Goal: Task Accomplishment & Management: Complete application form

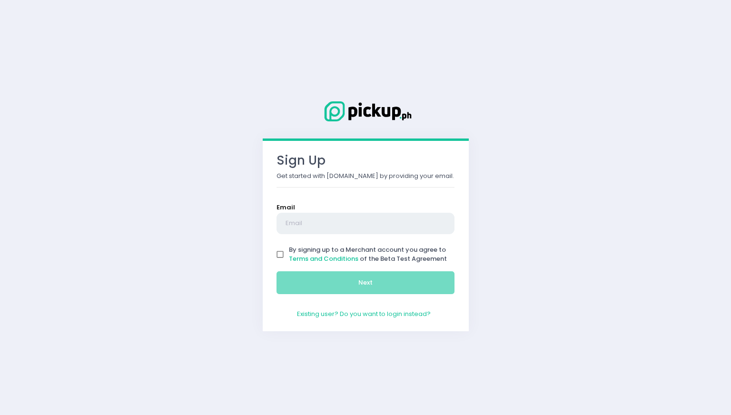
click at [319, 225] on input "text" at bounding box center [366, 224] width 179 height 22
type input "[EMAIL_ADDRESS][DOMAIN_NAME]"
click at [276, 250] on input "By signing up to a Merchant account you agree to Terms and Conditions of the Be…" at bounding box center [280, 255] width 18 height 18
checkbox input "true"
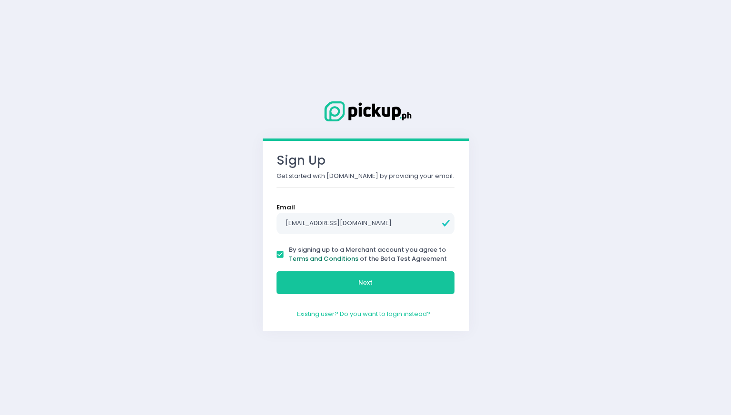
click at [339, 262] on link "Terms and Conditions" at bounding box center [323, 258] width 69 height 9
click at [376, 282] on button "Next" at bounding box center [366, 282] width 179 height 23
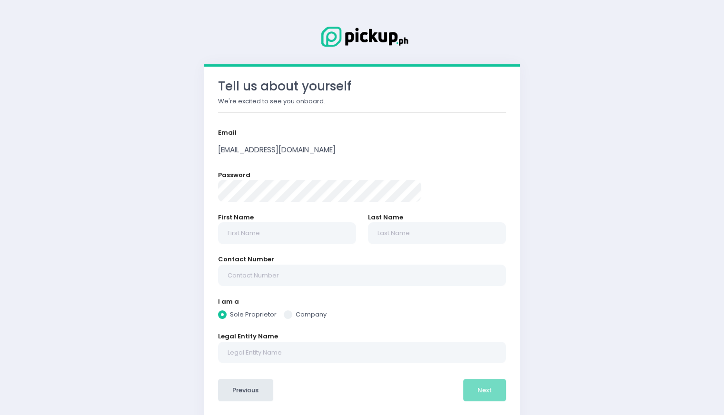
scroll to position [26, 0]
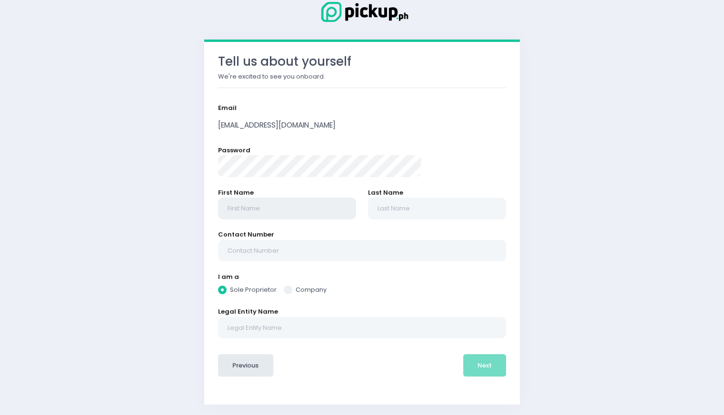
radio input "true"
click at [314, 210] on input "text" at bounding box center [287, 209] width 138 height 22
type input "J"
radio input "true"
type input "Je"
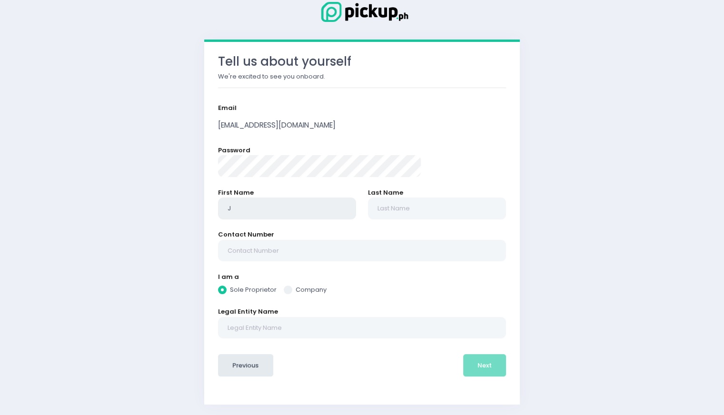
radio input "true"
type input "Jer"
radio input "true"
type input "[PERSON_NAME]"
radio input "true"
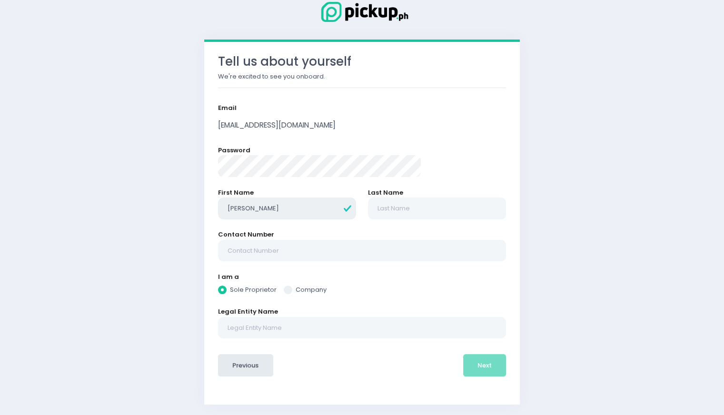
type input "Jeric"
radio input "true"
type input "[PERSON_NAME]"
radio input "true"
type input "Jericho"
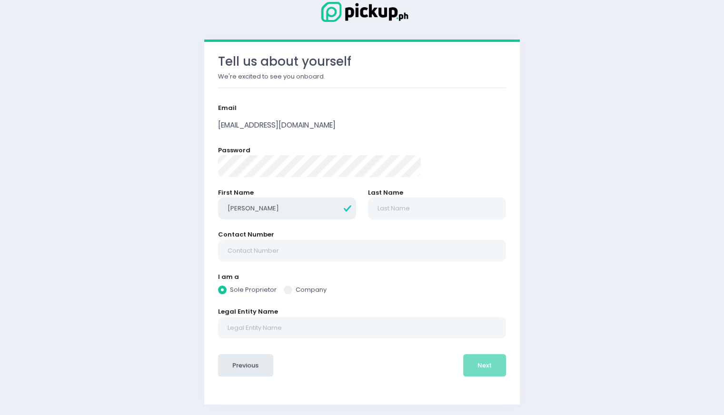
radio input "true"
type input "Jericho"
radio input "true"
type input "Jericho P"
radio input "true"
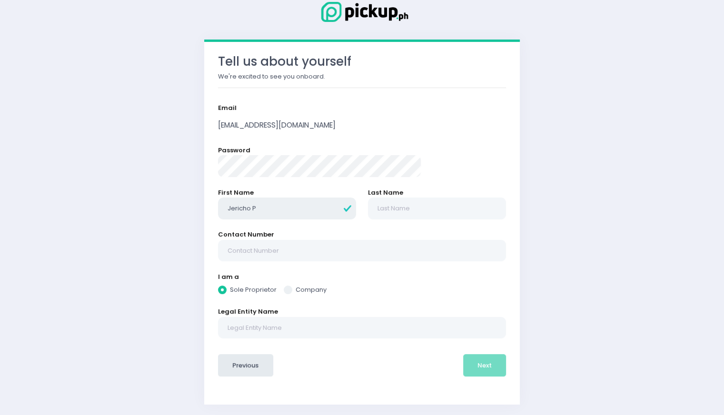
type input "Jericho Pa"
radio input "true"
type input "[PERSON_NAME]"
radio input "true"
type input "Jericho Patr"
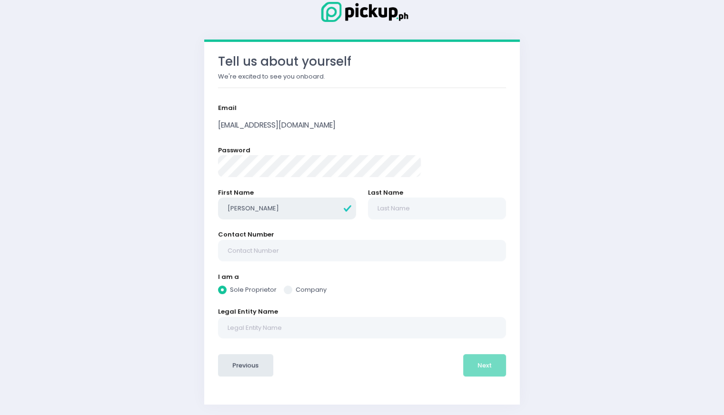
radio input "true"
type input "Jericho Patri"
radio input "true"
type input "[PERSON_NAME]"
radio input "true"
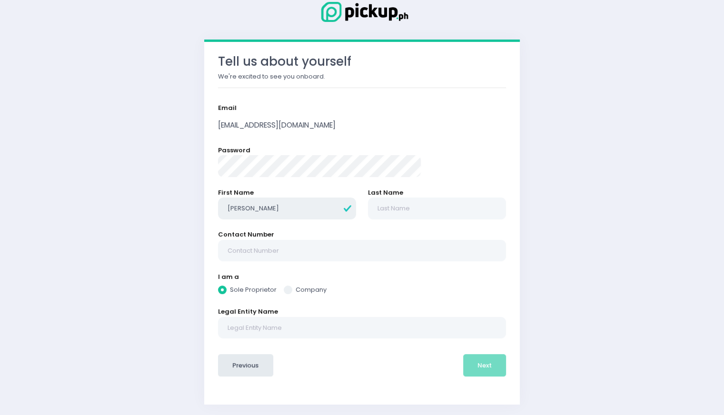
type input "[PERSON_NAME]"
radio input "true"
type input "[PERSON_NAME]"
radio input "true"
click at [392, 211] on input "text" at bounding box center [437, 209] width 138 height 22
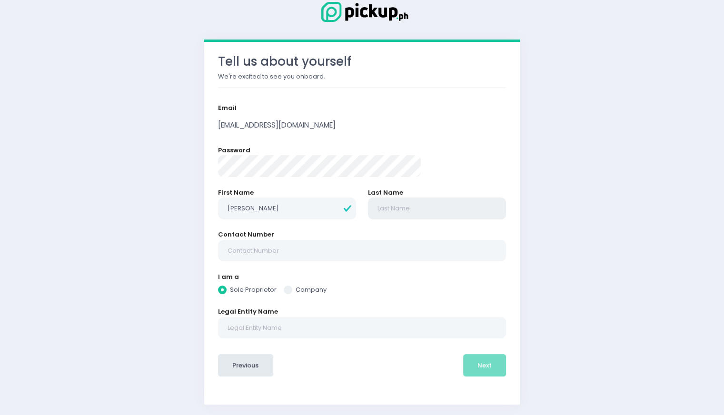
type input "L"
radio input "true"
type input "La"
radio input "true"
type input "Lag"
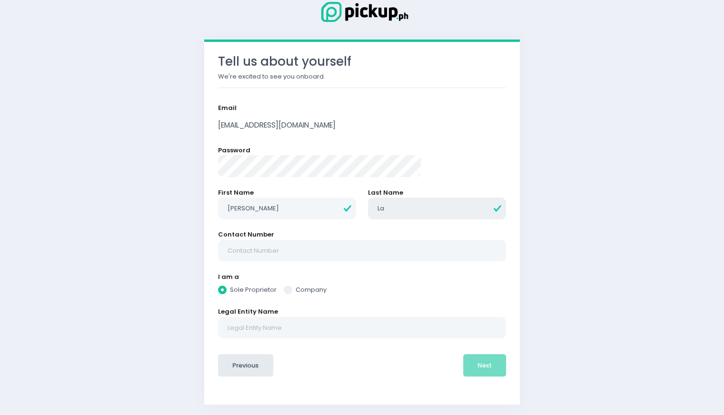
radio input "true"
type input "Lagu"
radio input "true"
type input "Lagun"
radio input "true"
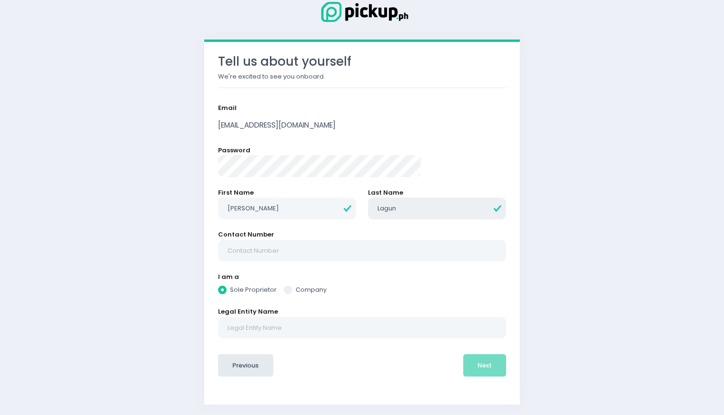
type input "Lagund"
radio input "true"
type input "Lagundi"
radio input "true"
type input "Lagundin"
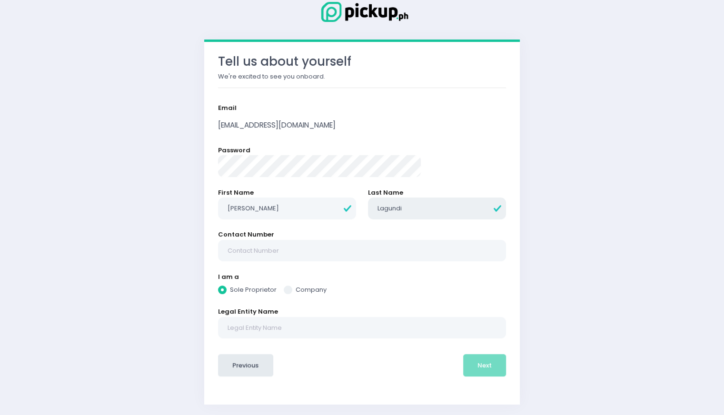
radio input "true"
type input "Lagundino"
radio input "true"
type input "Lagundino"
radio input "true"
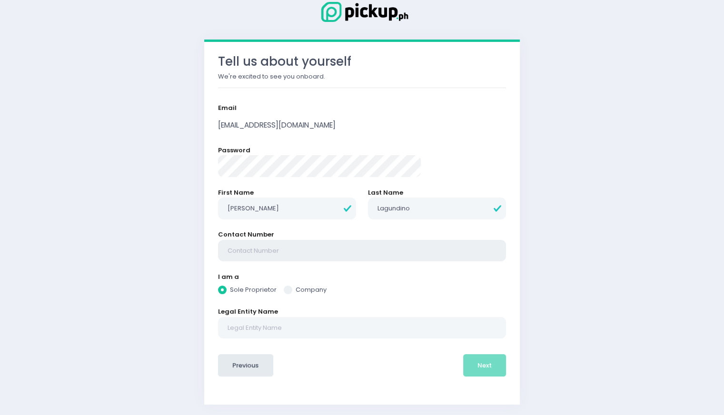
click at [320, 252] on input "text" at bounding box center [362, 251] width 288 height 22
type input "09489977909"
click at [308, 323] on input "text" at bounding box center [362, 328] width 288 height 22
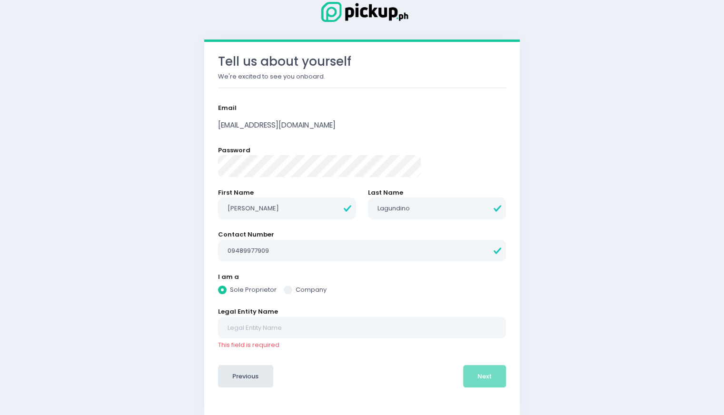
click at [240, 309] on div "Tell us about yourself We're excited to see you onboard. Email [EMAIL_ADDRESS][…" at bounding box center [362, 200] width 338 height 452
click at [310, 330] on input "text" at bounding box center [362, 328] width 288 height 22
drag, startPoint x: 260, startPoint y: 308, endPoint x: 340, endPoint y: 307, distance: 79.5
click at [340, 307] on div "Tell us about yourself We're excited to see you onboard. Email [EMAIL_ADDRESS][…" at bounding box center [362, 229] width 316 height 374
copy label "Legal Entity Name"
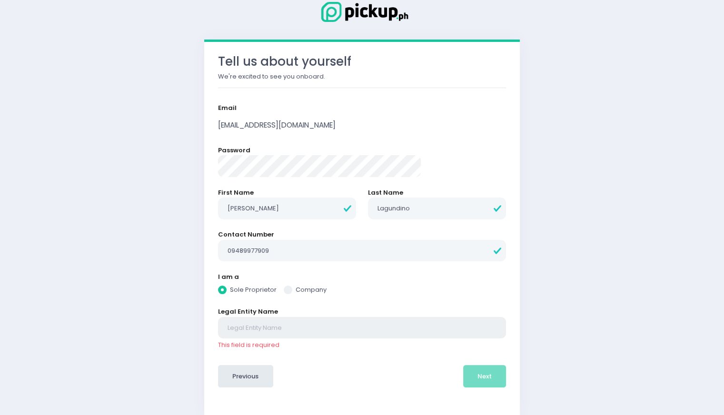
click at [310, 328] on input "text" at bounding box center [362, 328] width 288 height 22
radio input "true"
type input "B"
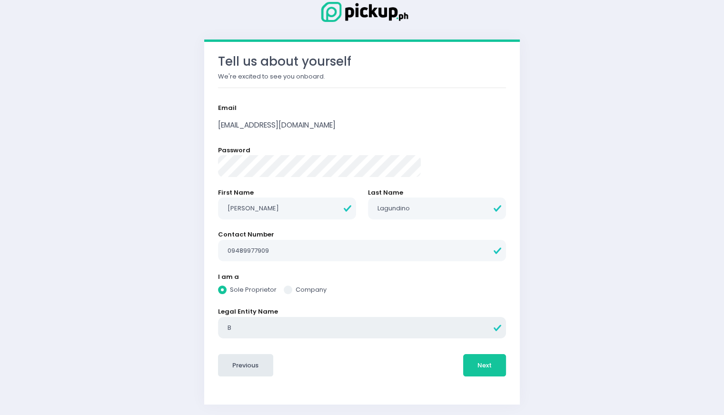
radio input "true"
type input "Br"
radio input "true"
type input "Bru"
radio input "true"
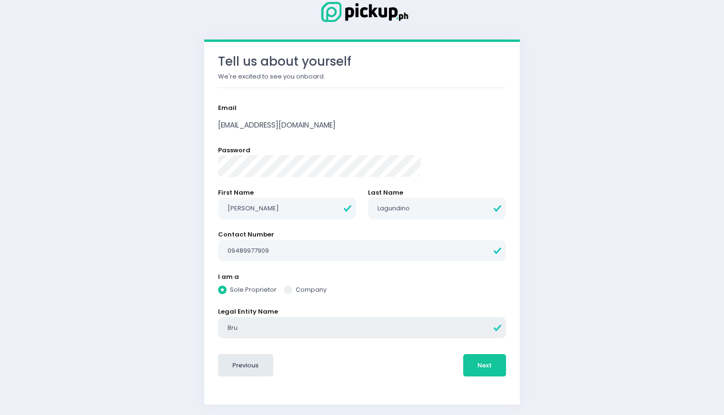
type input "Bruz"
radio input "true"
type input "Bruzk"
radio input "true"
type input "Bruzko"
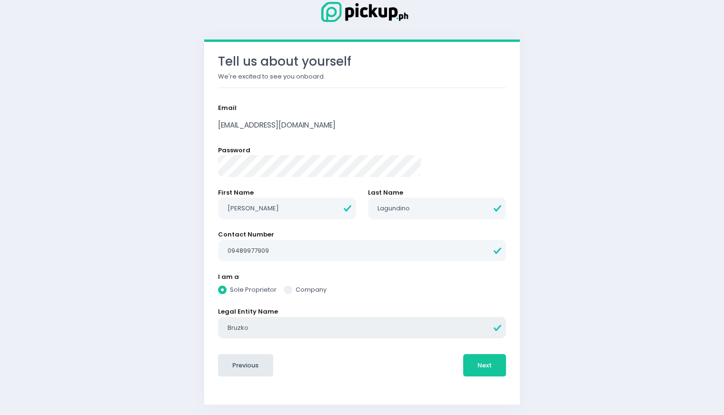
radio input "true"
type input "BruzkoG"
radio input "true"
type input "BruzkoGy"
radio input "true"
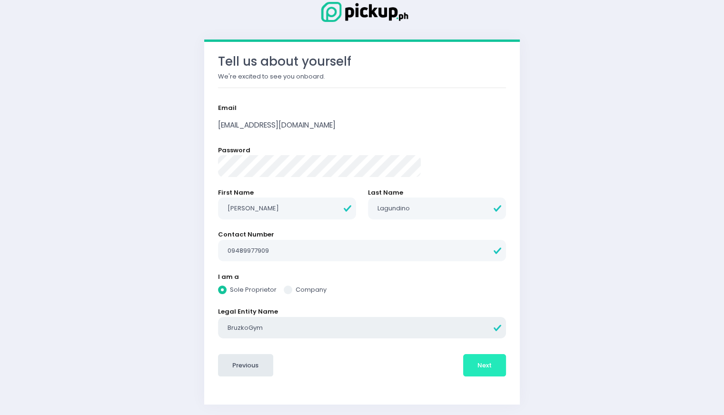
type input "BruzkoGym"
click at [463, 366] on button "Next" at bounding box center [484, 365] width 43 height 23
radio input "true"
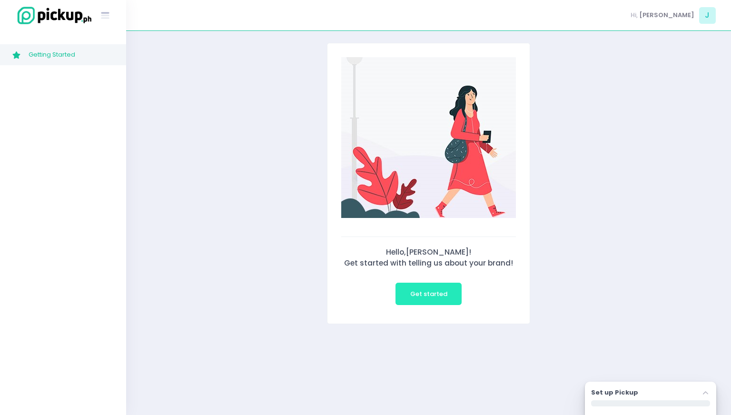
click at [427, 300] on button "Get started" at bounding box center [429, 294] width 66 height 23
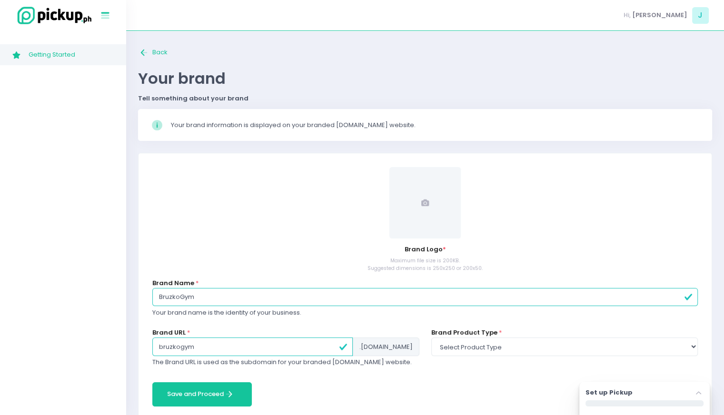
click at [106, 10] on icon "Stockholm-icons / Text / Menu Created with Sketch." at bounding box center [105, 16] width 12 height 12
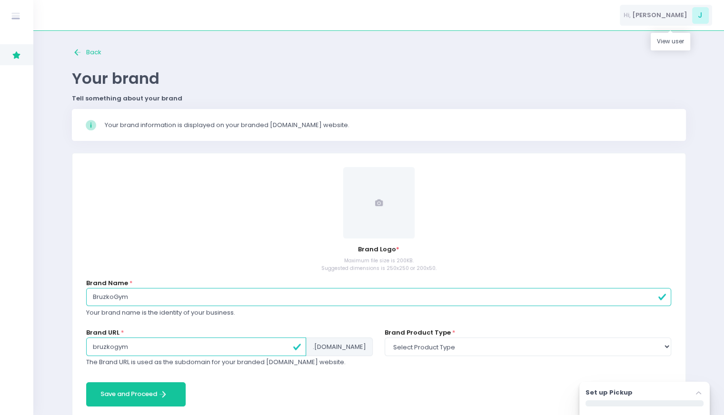
click at [705, 13] on span "J" at bounding box center [700, 15] width 17 height 17
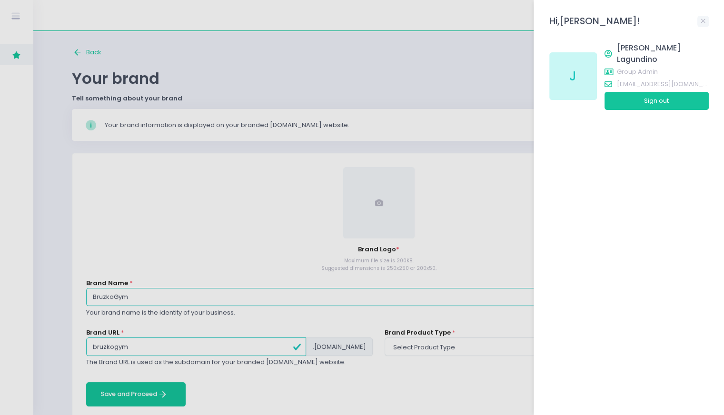
click at [371, 76] on div at bounding box center [362, 207] width 724 height 415
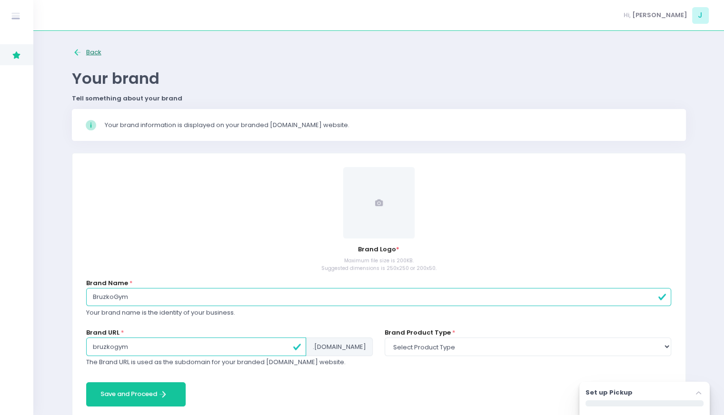
click at [89, 54] on button "Back to home Created with Sketch. Back" at bounding box center [87, 53] width 30 height 20
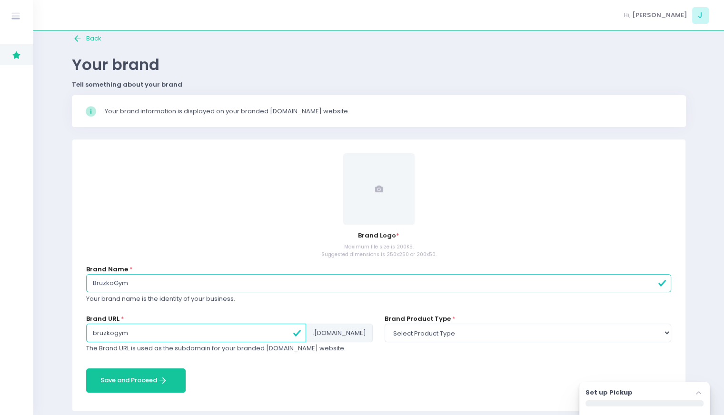
scroll to position [21, 0]
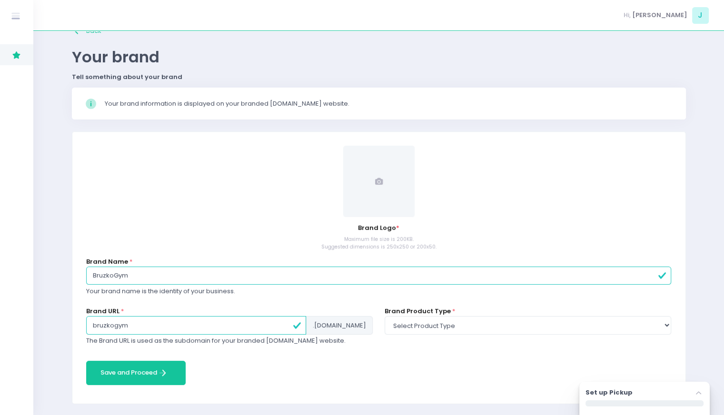
click at [670, 394] on div "Set up Pickup Stockholm-icons / Navigation / Angle-up Created with Sketch." at bounding box center [645, 394] width 118 height 12
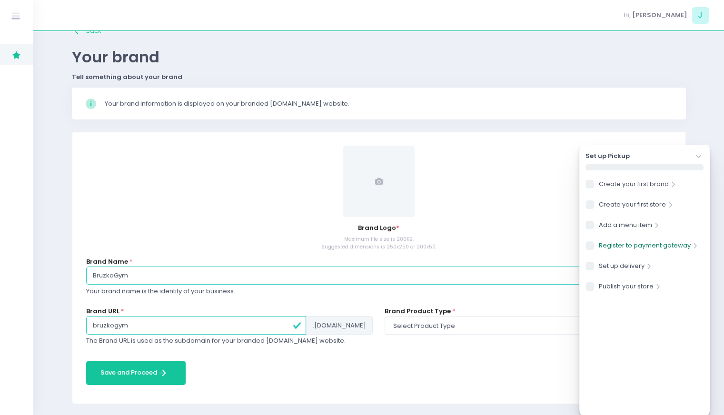
click at [640, 247] on link "Register to payment gateway" at bounding box center [645, 247] width 92 height 13
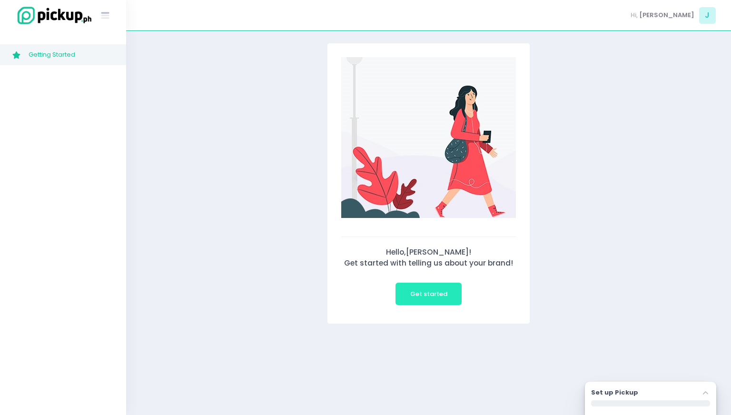
click at [431, 297] on span "Get started" at bounding box center [428, 293] width 37 height 9
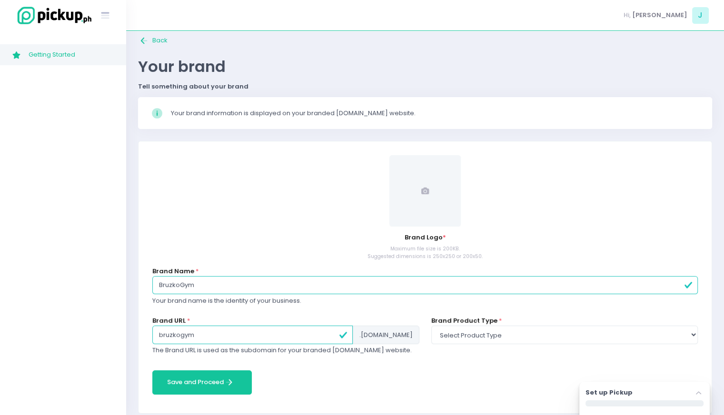
scroll to position [21, 0]
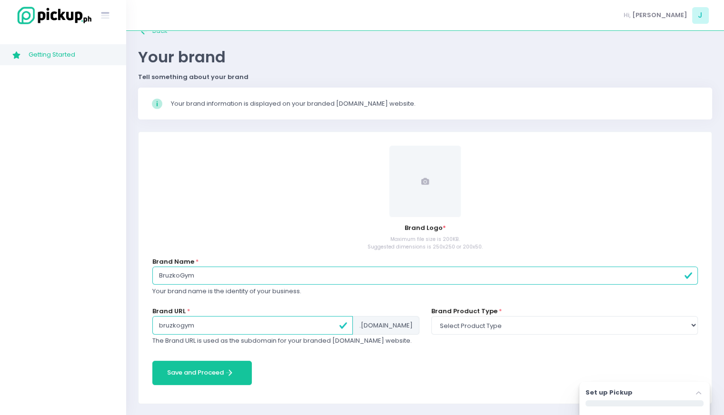
click at [429, 178] on span at bounding box center [424, 181] width 71 height 71
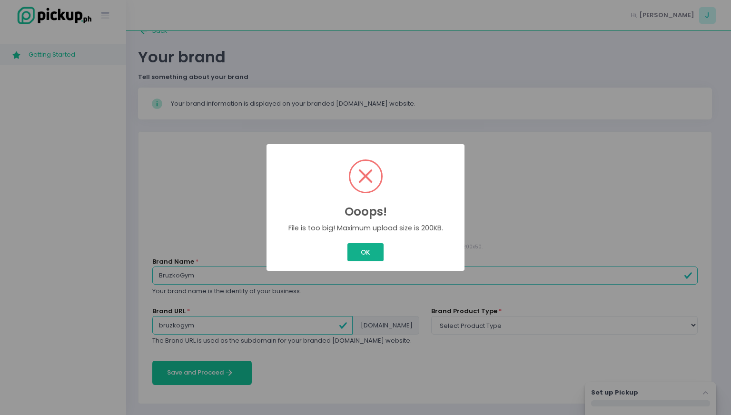
click at [371, 259] on button "OK" at bounding box center [365, 252] width 36 height 18
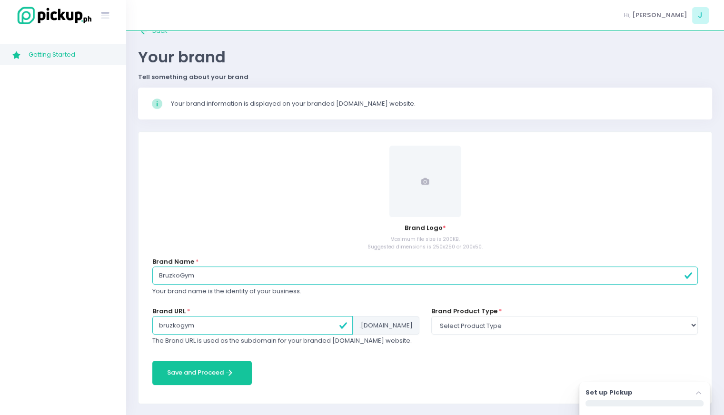
click at [428, 196] on span at bounding box center [424, 181] width 71 height 71
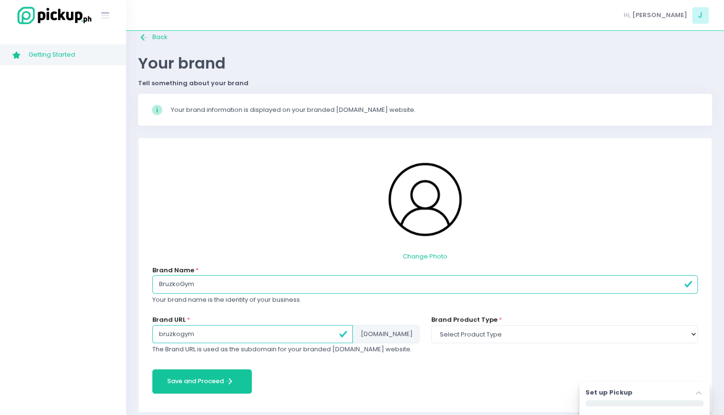
scroll to position [24, 0]
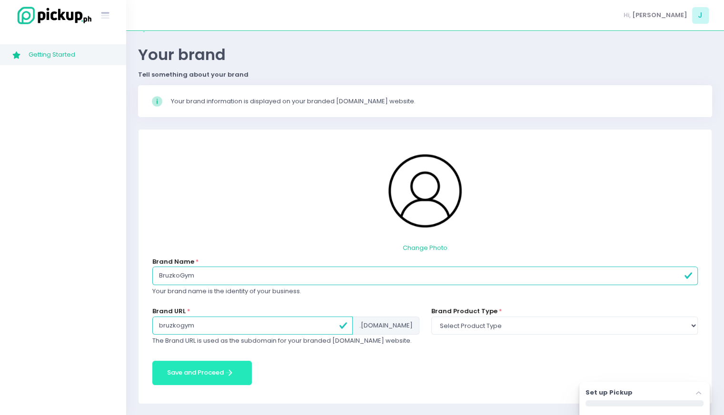
click at [213, 362] on button "Save and Proceed Save and Proceed Created with Sketch." at bounding box center [201, 373] width 99 height 24
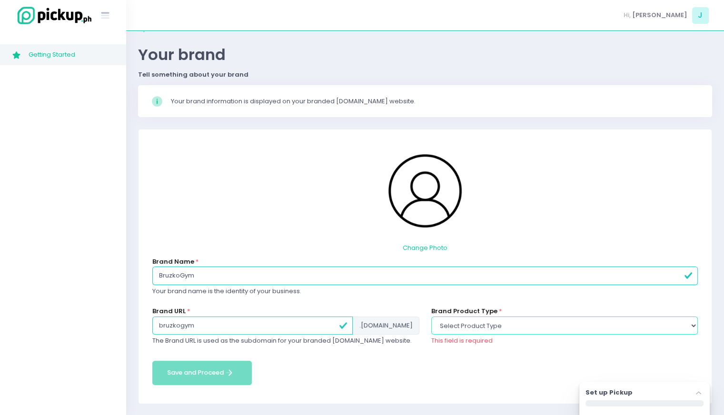
click at [539, 328] on select "Select product type food non-food" at bounding box center [564, 326] width 267 height 18
click at [431, 317] on select "Select product type food non-food" at bounding box center [564, 326] width 267 height 18
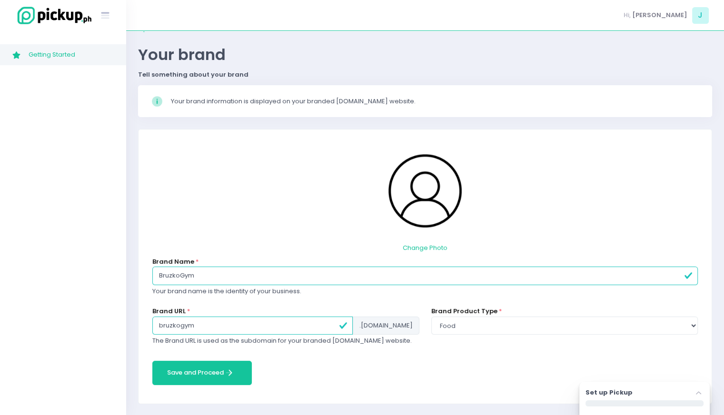
click at [476, 313] on label "Brand Product Type" at bounding box center [464, 312] width 66 height 10
click at [474, 324] on select "Select product type food non-food" at bounding box center [564, 326] width 267 height 18
select select "non-food"
click at [431, 317] on select "Select product type food non-food" at bounding box center [564, 326] width 267 height 18
click at [210, 369] on button "Save and Proceed Save and Proceed Created with Sketch." at bounding box center [201, 373] width 99 height 24
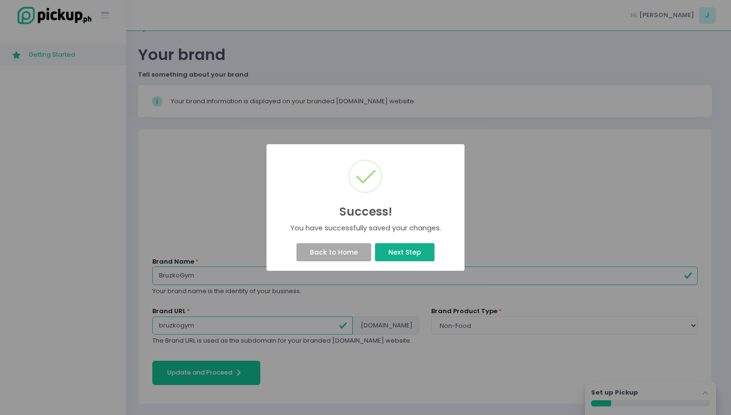
click at [383, 255] on button "Next Step" at bounding box center [404, 252] width 59 height 18
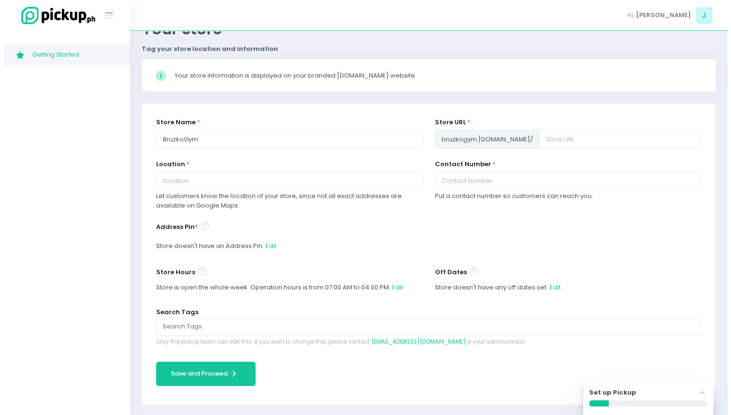
scroll to position [0, 0]
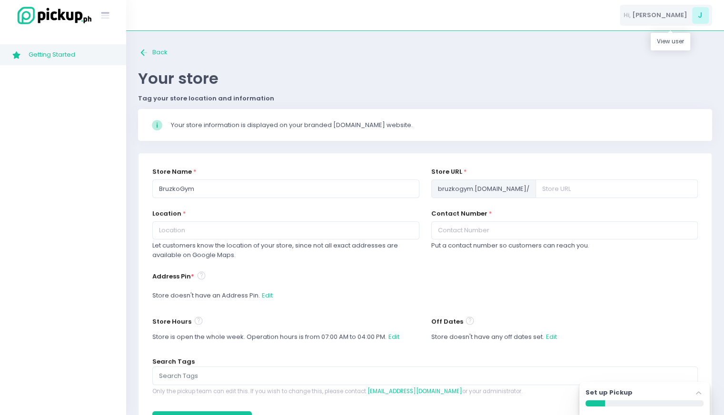
click at [692, 16] on span "J" at bounding box center [700, 15] width 17 height 17
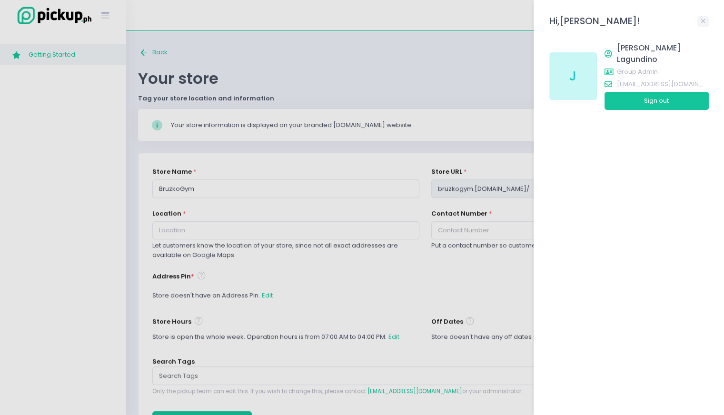
click at [98, 21] on div at bounding box center [362, 207] width 724 height 415
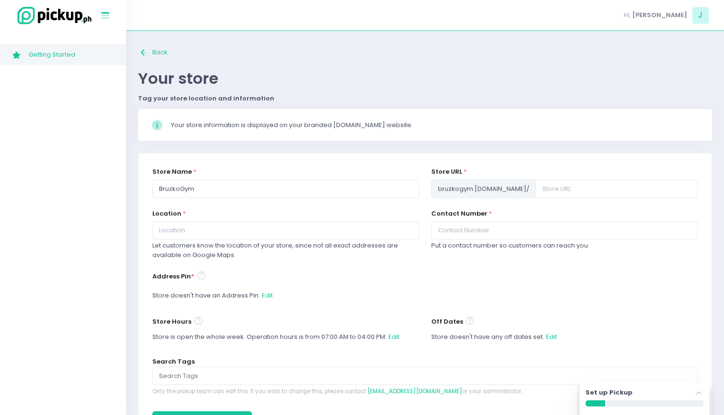
click at [105, 13] on rect at bounding box center [105, 12] width 8 height 1
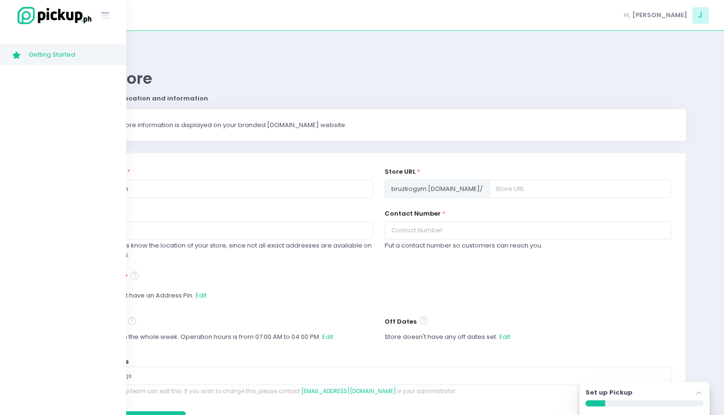
click at [25, 15] on img at bounding box center [52, 15] width 81 height 20
select select "non-food"
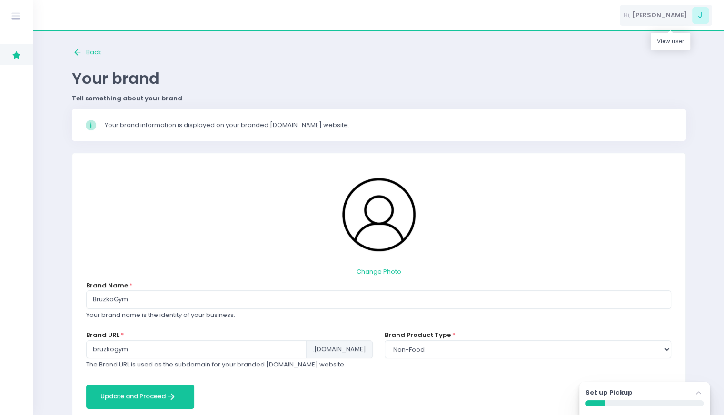
click at [701, 10] on span "J" at bounding box center [700, 15] width 17 height 17
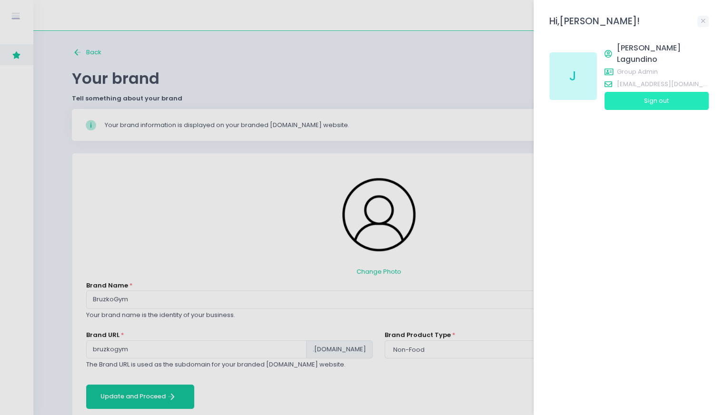
click at [656, 98] on button "Sign out" at bounding box center [657, 101] width 104 height 18
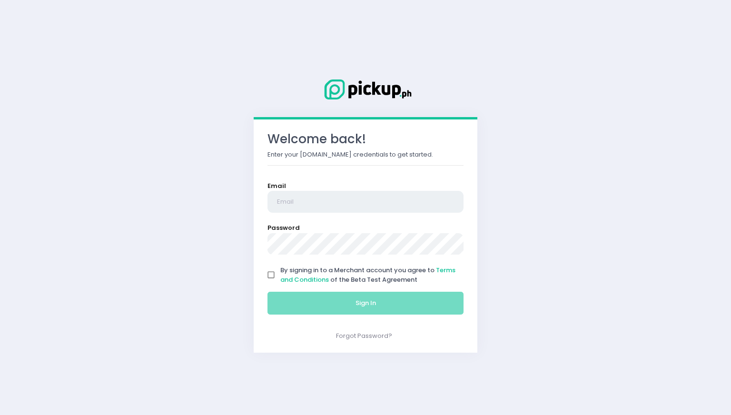
type input "[EMAIL_ADDRESS][DOMAIN_NAME]"
click at [320, 279] on link "Terms and Conditions" at bounding box center [367, 275] width 175 height 19
